Goal: Obtain resource: Obtain resource

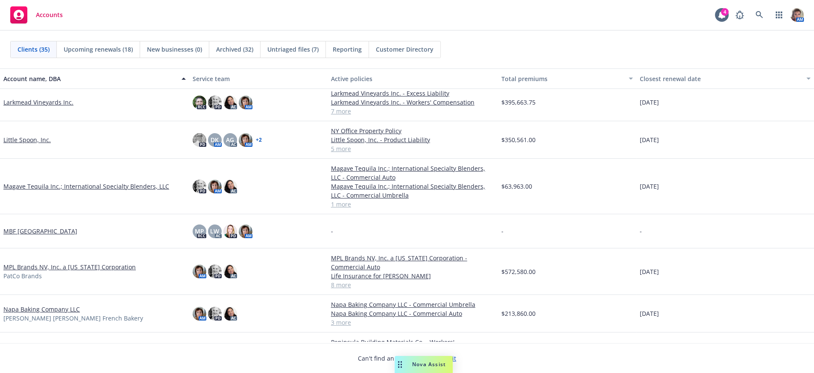
scroll to position [518, 0]
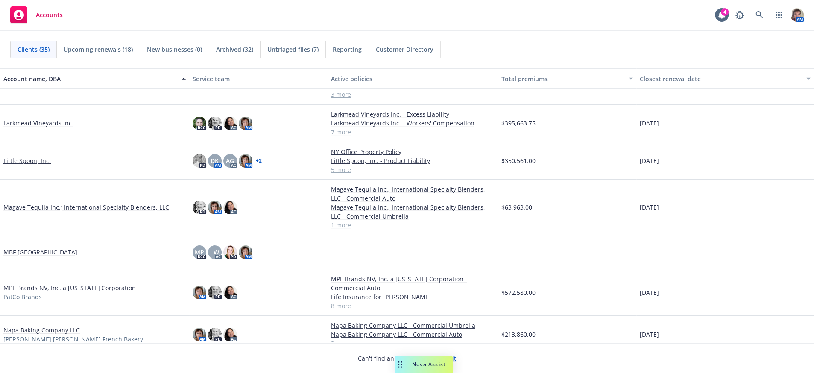
click at [46, 126] on link "Larkmead Vineyards Inc." at bounding box center [38, 123] width 70 height 9
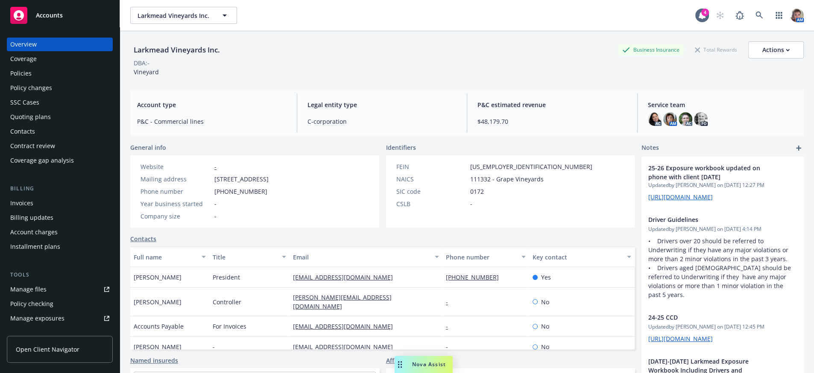
click at [35, 80] on div "Policies" at bounding box center [59, 74] width 99 height 14
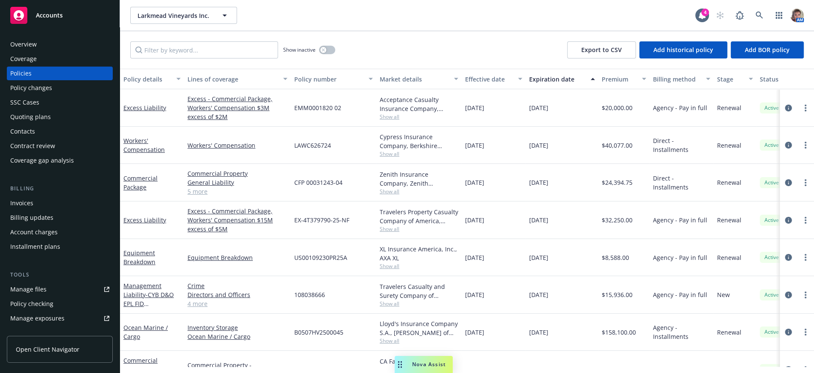
click at [83, 51] on div "Overview" at bounding box center [59, 45] width 99 height 14
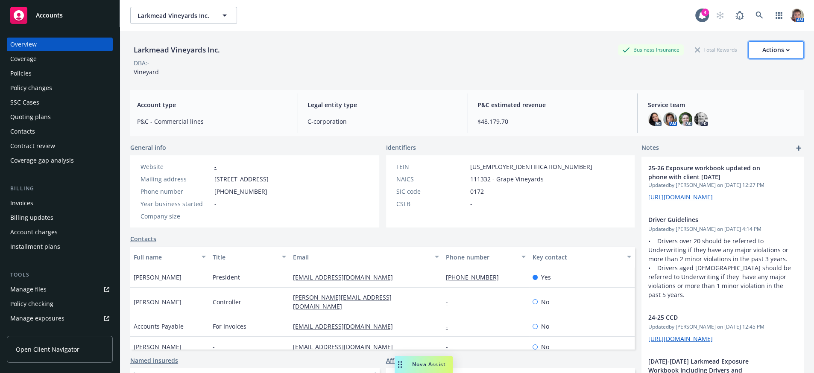
click at [768, 53] on div "Actions" at bounding box center [775, 50] width 27 height 16
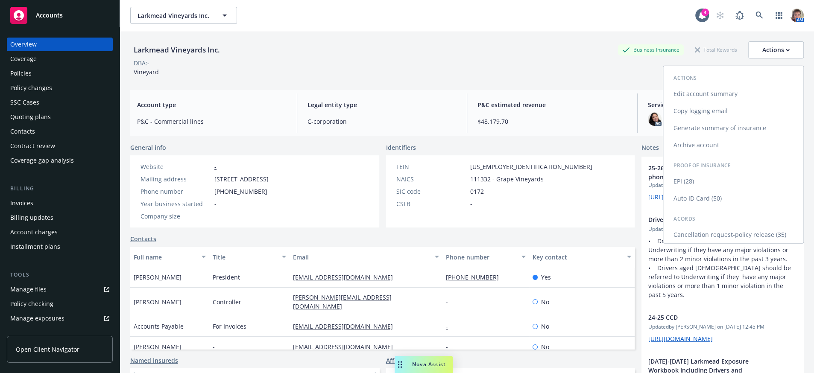
click at [690, 133] on link "Generate summary of insurance" at bounding box center [733, 128] width 140 height 17
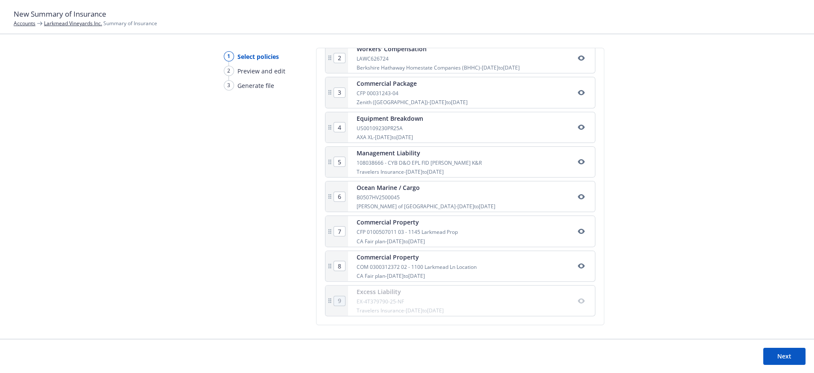
scroll to position [261, 0]
click at [573, 302] on div "Excess Liability EX-4T379790-25-NF Travelers Insurance - [DATE] to [DATE]" at bounding box center [471, 301] width 247 height 30
click at [576, 299] on button "button" at bounding box center [581, 301] width 10 height 10
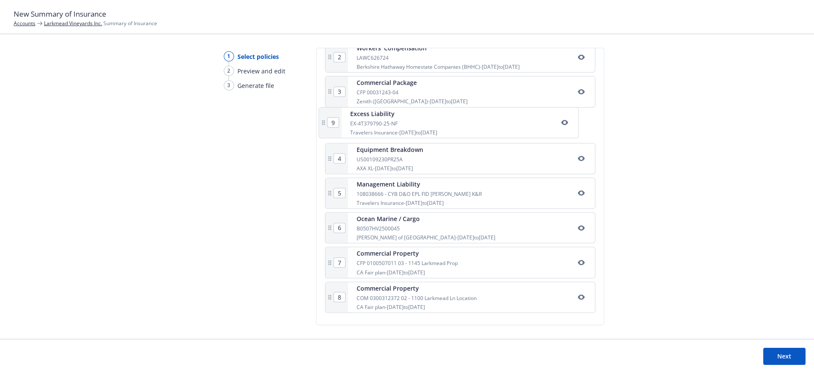
scroll to position [248, 0]
drag, startPoint x: 496, startPoint y: 296, endPoint x: 486, endPoint y: 126, distance: 170.3
click at [486, 126] on div "1 Excess Liability EMM0001820 02 Acceptance Indemnity Insurance Company - [DATE…" at bounding box center [460, 162] width 270 height 310
type input "5"
type input "6"
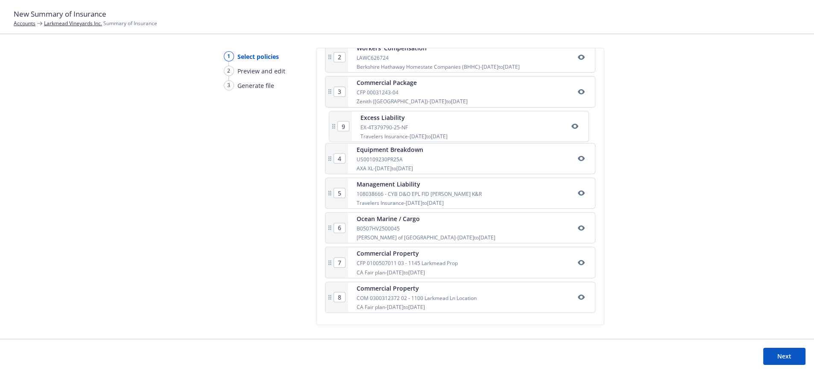
type input "7"
type input "8"
type input "9"
type input "4"
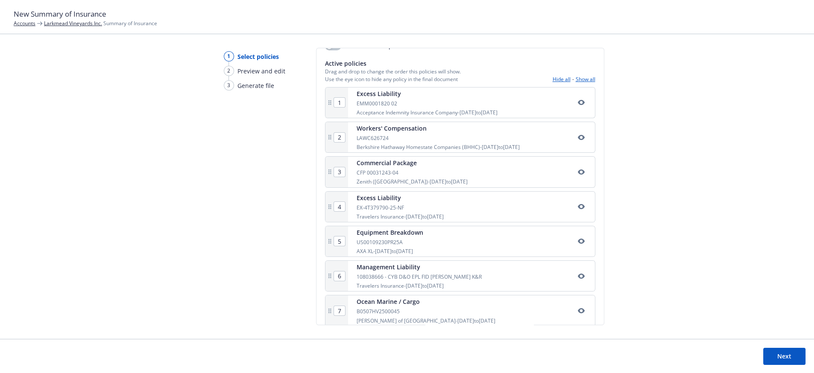
scroll to position [143, 0]
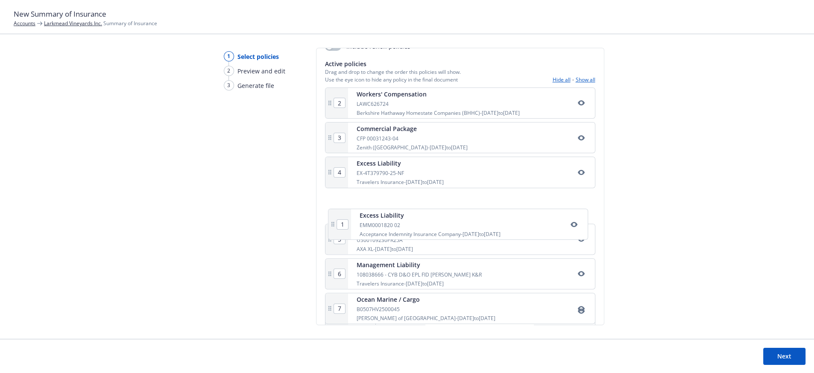
drag, startPoint x: 455, startPoint y: 114, endPoint x: 455, endPoint y: 220, distance: 105.1
click at [455, 220] on div "1 Excess Liability EMM0001820 02 Acceptance Indemnity Insurance Company - [DATE…" at bounding box center [460, 243] width 270 height 310
type input "4"
type input "1"
type input "2"
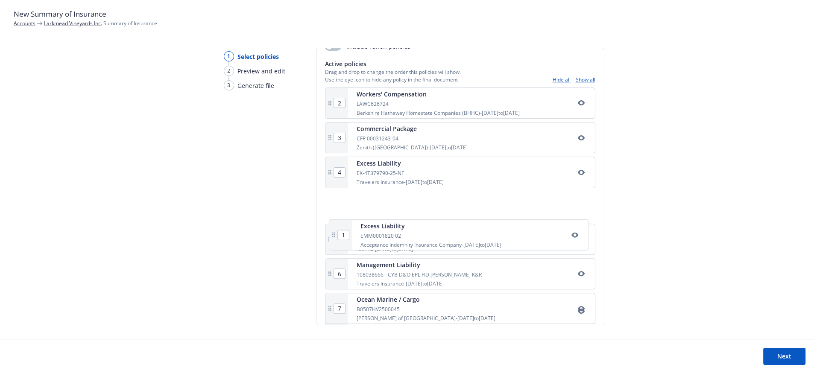
type input "3"
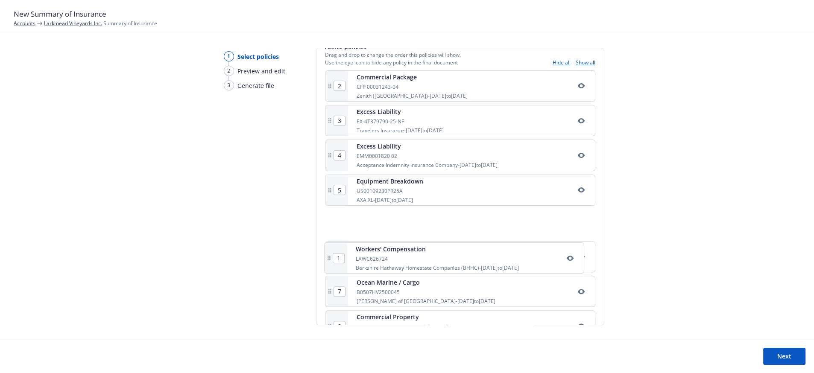
scroll to position [161, 0]
drag, startPoint x: 455, startPoint y: 120, endPoint x: 453, endPoint y: 241, distance: 121.8
click at [453, 241] on div "1 Workers' Compensation LAWC626724 Berkshire Hathaway Homestate Companies (BHHC…" at bounding box center [460, 224] width 270 height 310
type input "5"
type input "1"
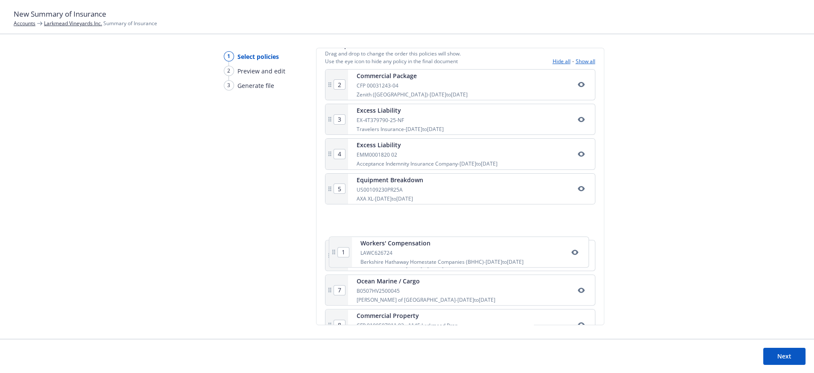
type input "2"
type input "4"
type input "3"
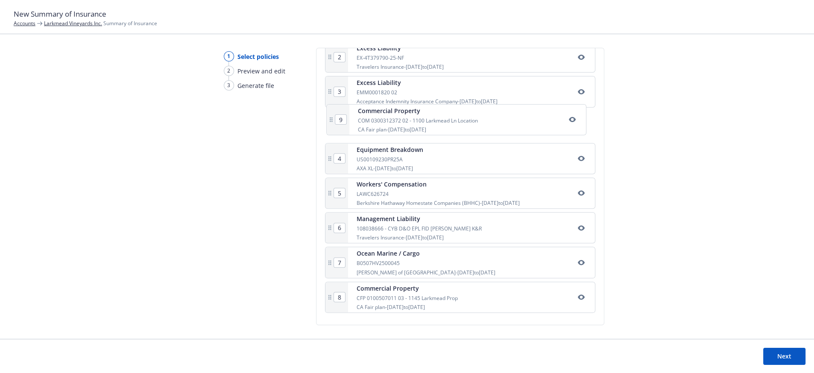
scroll to position [242, 0]
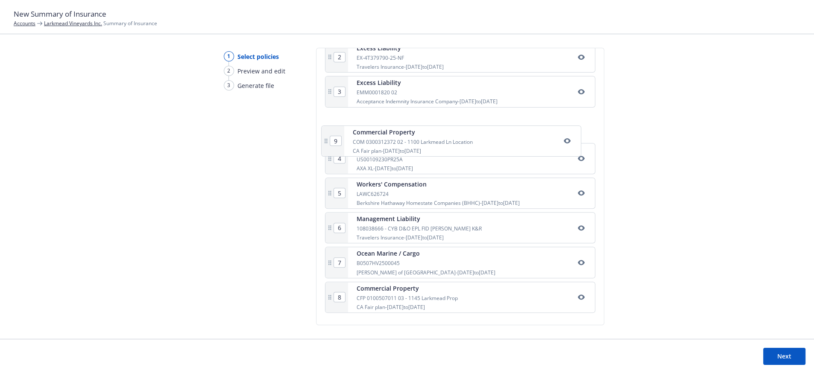
drag, startPoint x: 497, startPoint y: 296, endPoint x: 490, endPoint y: 141, distance: 154.4
click at [490, 141] on div "1 Commercial Package CFP 00031243-04 Zenith ([GEOGRAPHIC_DATA]) - [DATE] to [DA…" at bounding box center [460, 162] width 270 height 310
type input "5"
type input "7"
type input "8"
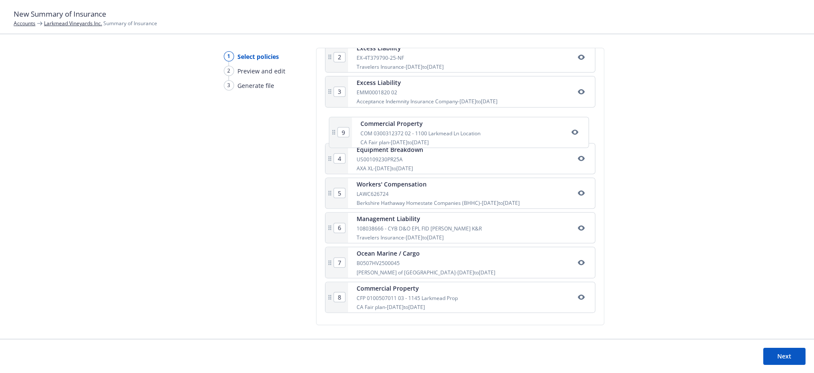
type input "9"
type input "4"
type input "6"
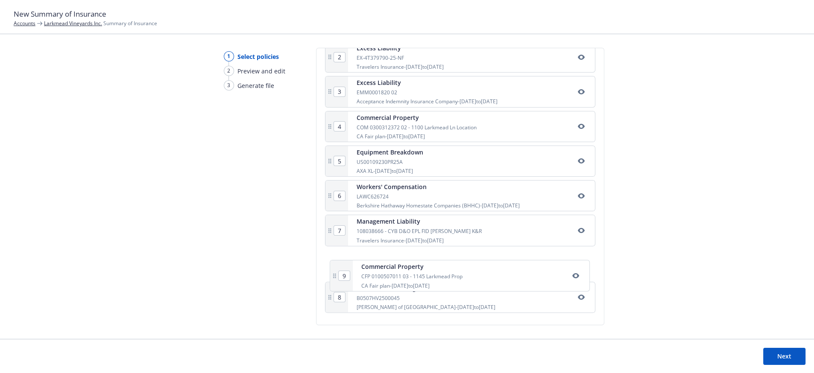
scroll to position [252, 0]
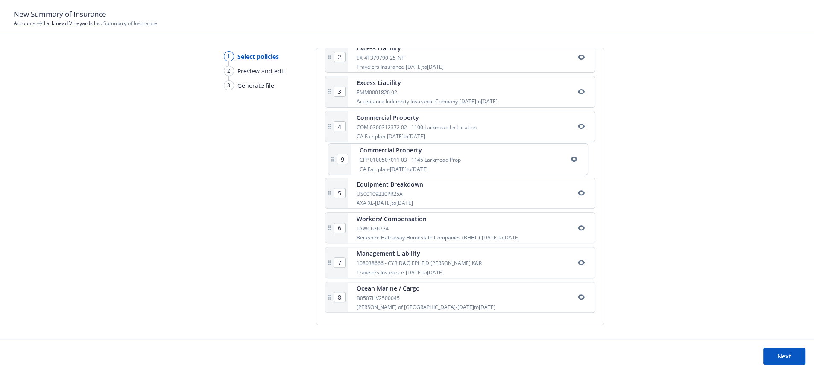
drag, startPoint x: 440, startPoint y: 309, endPoint x: 440, endPoint y: 154, distance: 155.1
click at [440, 154] on div "1 Commercial Package CFP 00031243-04 Zenith ([GEOGRAPHIC_DATA]) - [DATE] to [DA…" at bounding box center [460, 162] width 270 height 310
type input "6"
type input "7"
type input "8"
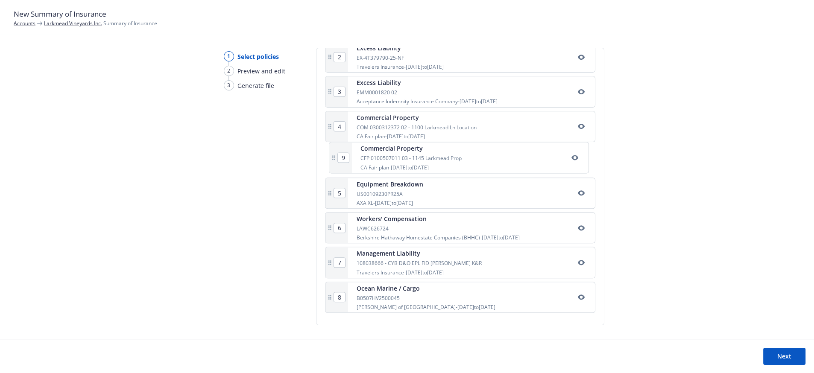
type input "9"
type input "5"
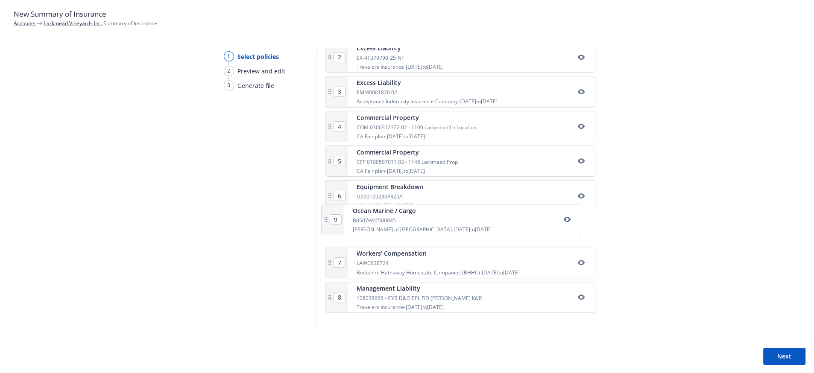
drag, startPoint x: 463, startPoint y: 304, endPoint x: 457, endPoint y: 226, distance: 78.4
click at [457, 226] on div "1 Commercial Package CFP 00031243-04 Zenith ([GEOGRAPHIC_DATA]) - [DATE] to [DA…" at bounding box center [460, 162] width 270 height 310
type input "8"
type input "9"
type input "7"
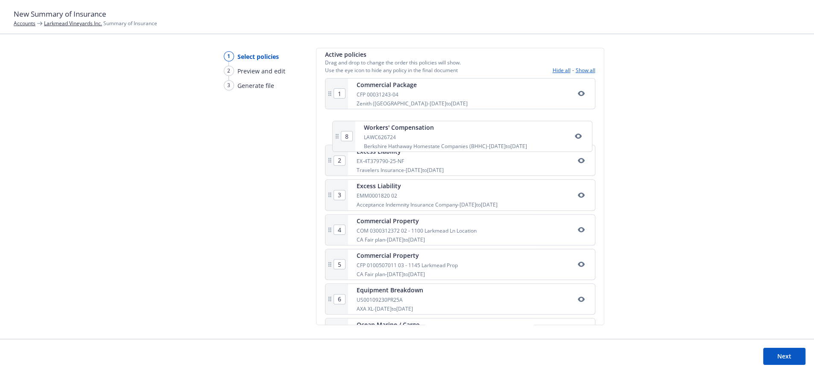
scroll to position [152, 0]
drag, startPoint x: 452, startPoint y: 257, endPoint x: 452, endPoint y: 141, distance: 116.2
click at [452, 141] on div "1 Commercial Package CFP 00031243-04 Zenith ([GEOGRAPHIC_DATA]) - [DATE] to [DA…" at bounding box center [460, 234] width 270 height 310
type input "3"
type input "5"
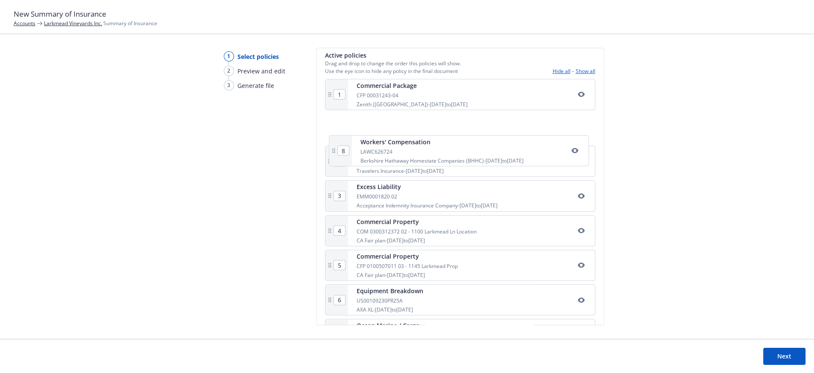
type input "4"
type input "6"
type input "7"
type input "8"
type input "2"
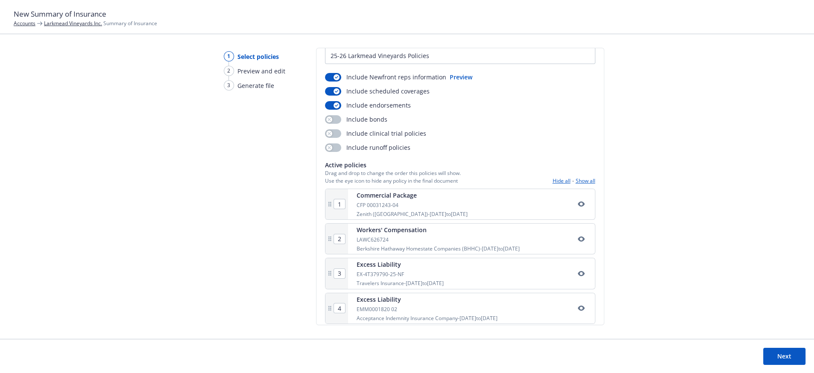
scroll to position [32, 0]
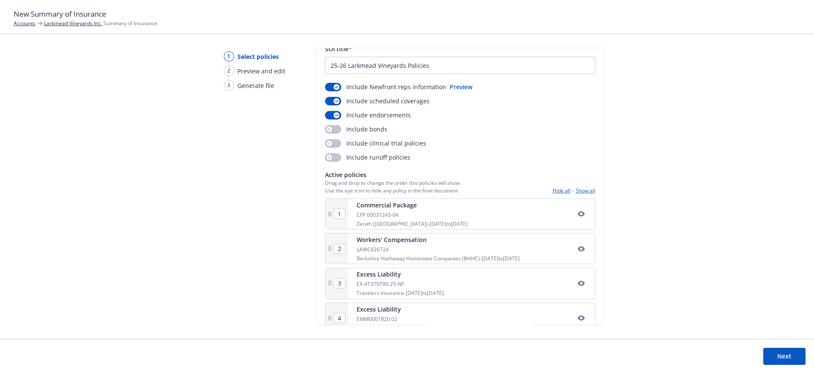
click at [795, 355] on button "Next" at bounding box center [784, 356] width 42 height 17
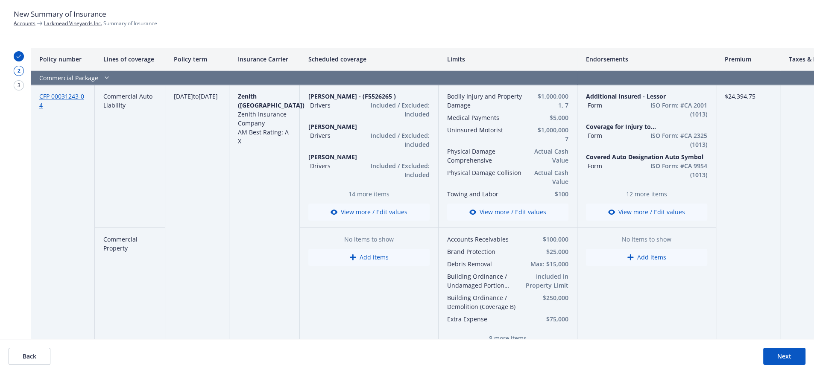
click at [791, 353] on button "Next" at bounding box center [784, 356] width 42 height 17
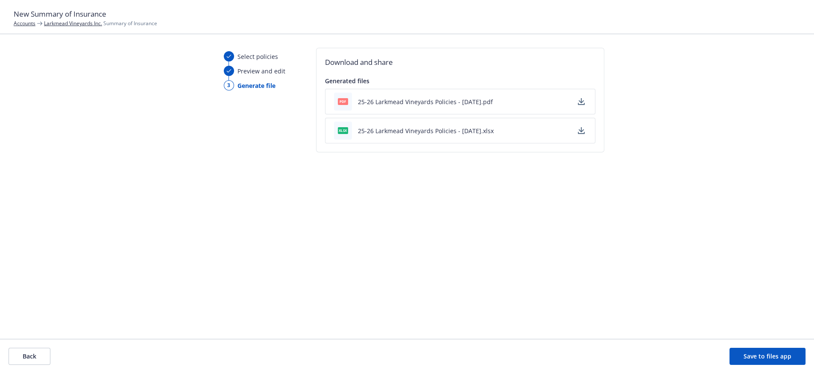
click at [576, 136] on button "button" at bounding box center [581, 131] width 10 height 10
click at [791, 164] on div "Select policies Preview and edit 3 Generate file Download and share Generated f…" at bounding box center [407, 193] width 814 height 291
